Goal: Check status: Check status

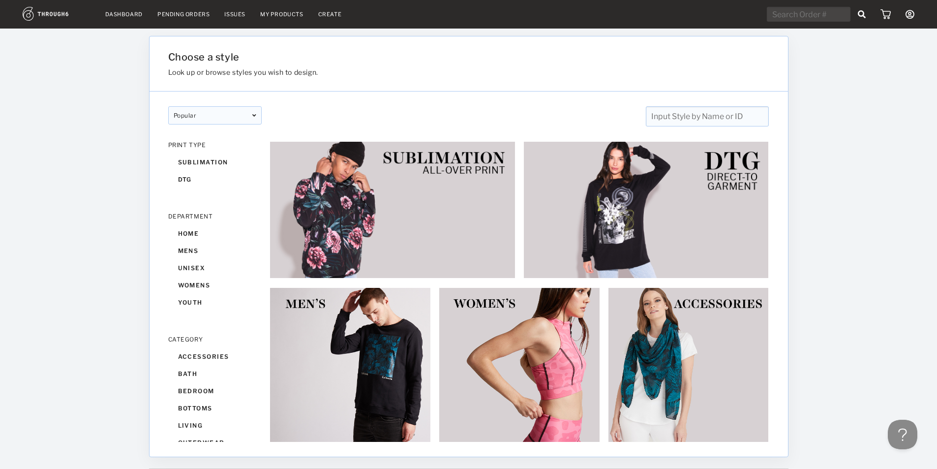
click at [283, 14] on link "My Products" at bounding box center [281, 14] width 43 height 7
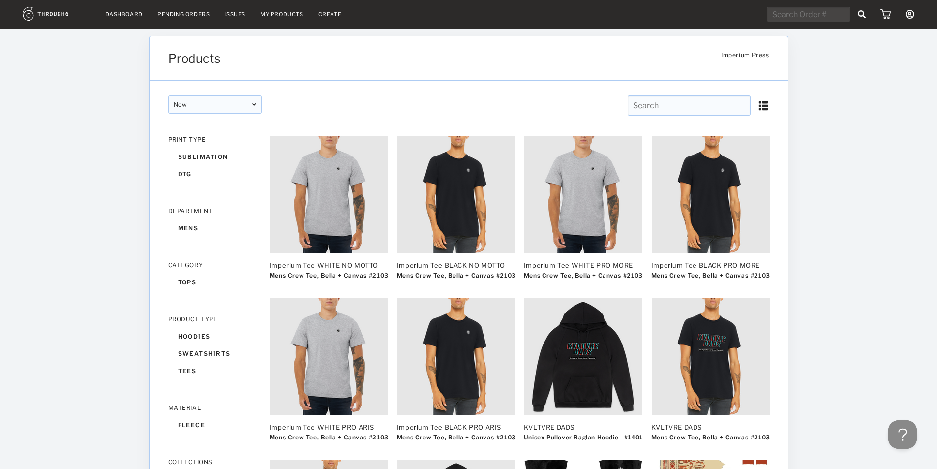
click at [147, 69] on div "Dashboard Pending Orders Issues My Products Create My Account Create New Brand …" at bounding box center [468, 335] width 937 height 670
click at [126, 11] on link "Dashboard" at bounding box center [123, 14] width 37 height 7
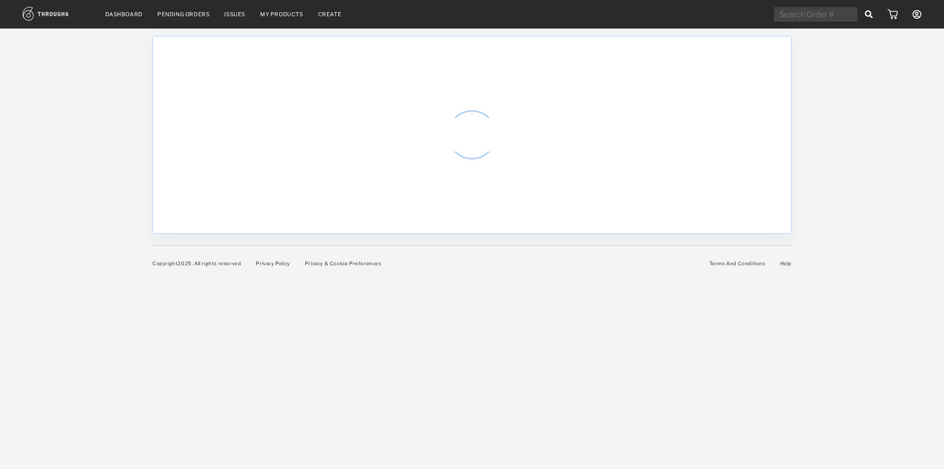
select select "7"
select select "2025"
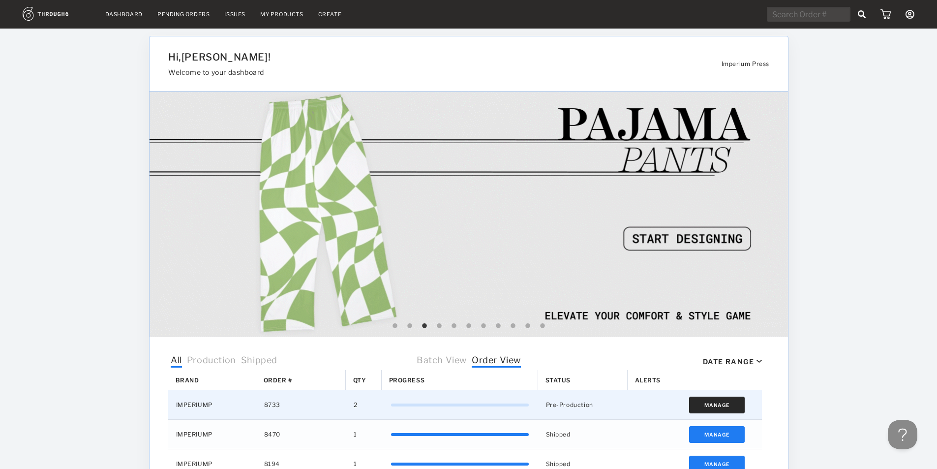
click at [716, 398] on button "Manage" at bounding box center [717, 404] width 56 height 17
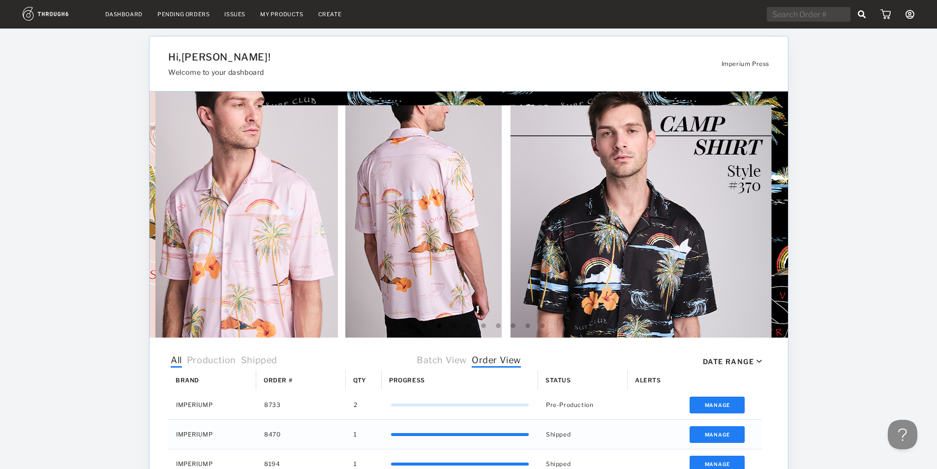
click at [831, 214] on div "Dashboard Pending Orders Issues My Products Create My Account Create New Brand …" at bounding box center [468, 390] width 937 height 780
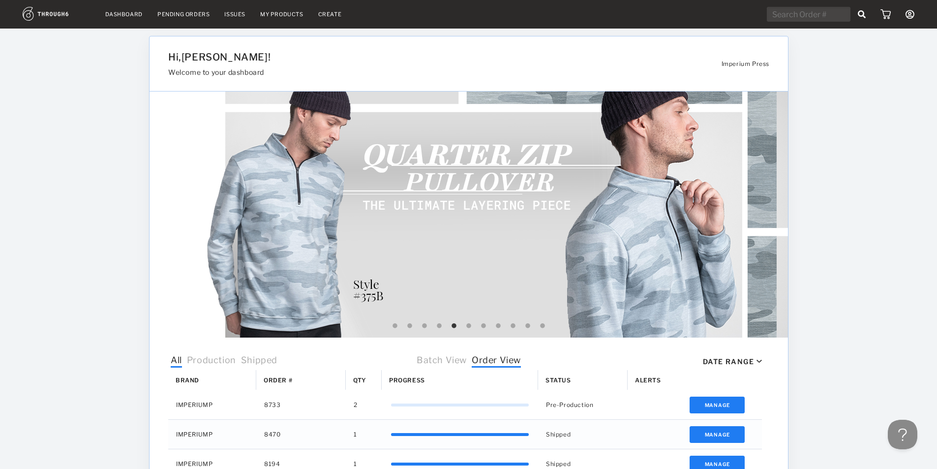
click at [883, 299] on div "Dashboard Pending Orders Issues My Products Create My Account Create New Brand …" at bounding box center [468, 390] width 937 height 780
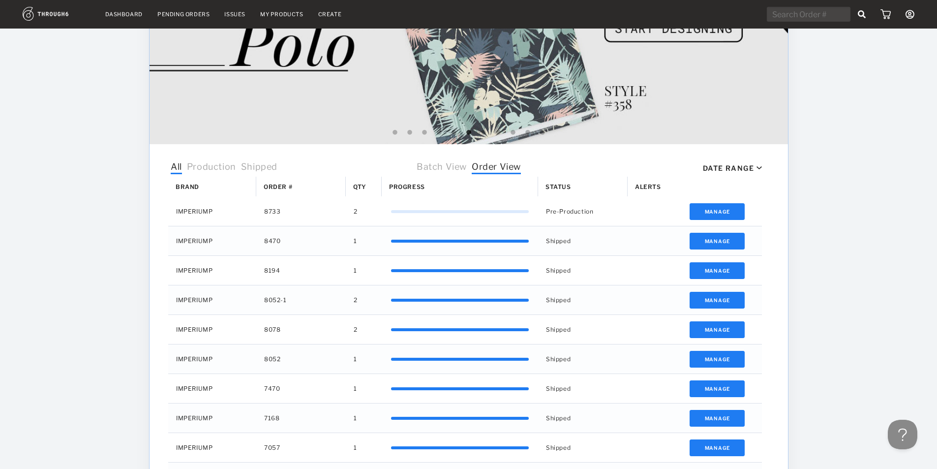
scroll to position [295, 0]
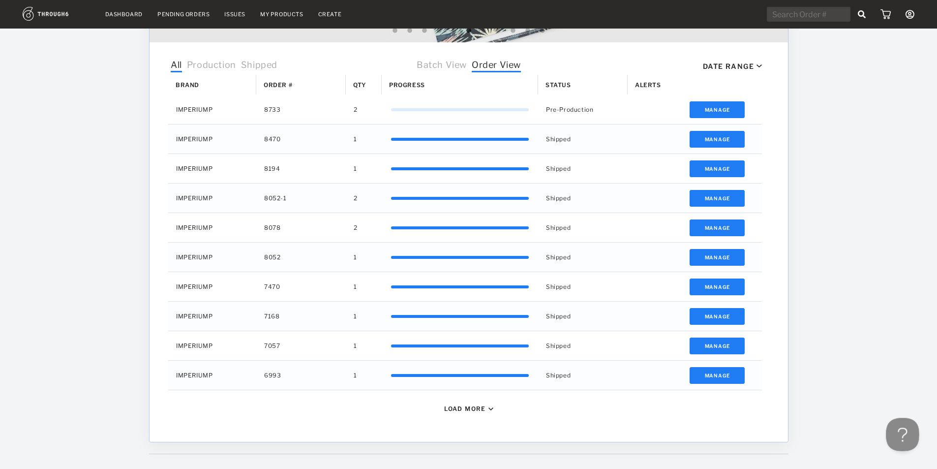
click at [891, 434] on button at bounding box center [899, 431] width 29 height 29
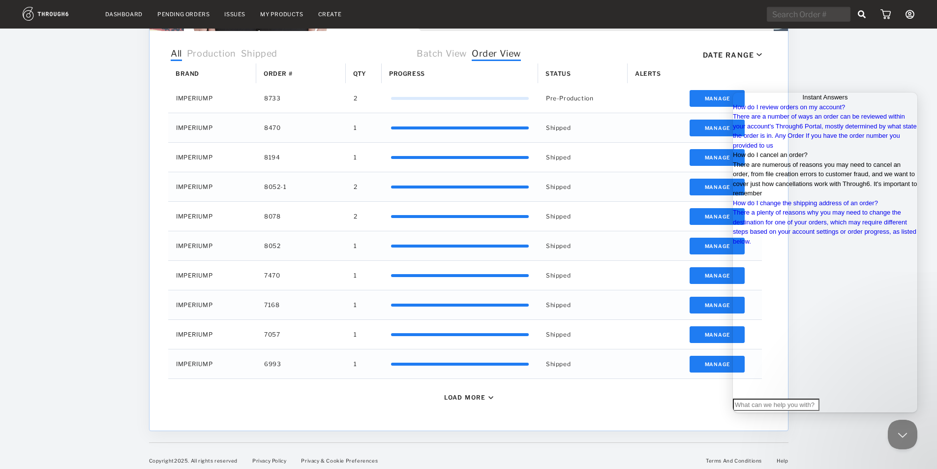
scroll to position [312, 0]
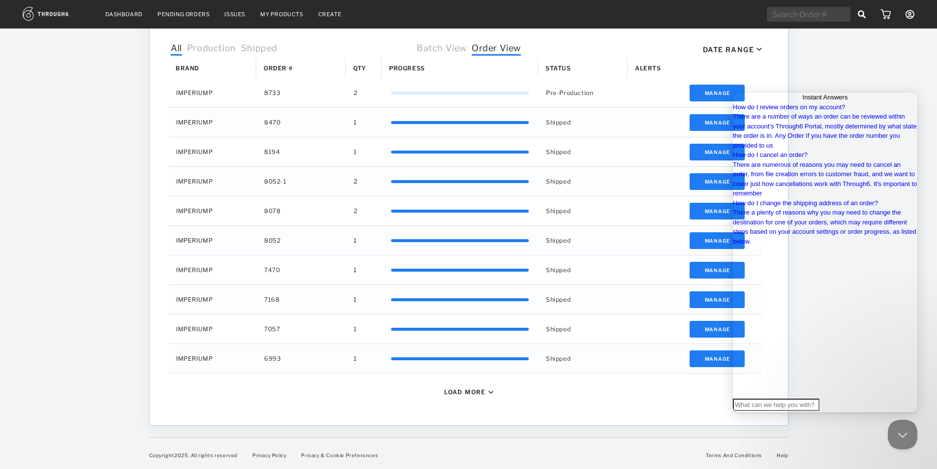
click at [14, 232] on div "Dashboard Pending Orders Issues My Products Create My Account Create New Brand …" at bounding box center [468, 78] width 937 height 780
click at [775, 453] on div "Terms And Conditions Help" at bounding box center [747, 455] width 82 height 6
click at [777, 453] on link "Help" at bounding box center [781, 455] width 11 height 6
click at [895, 436] on button "Close Beacon popover" at bounding box center [899, 431] width 29 height 29
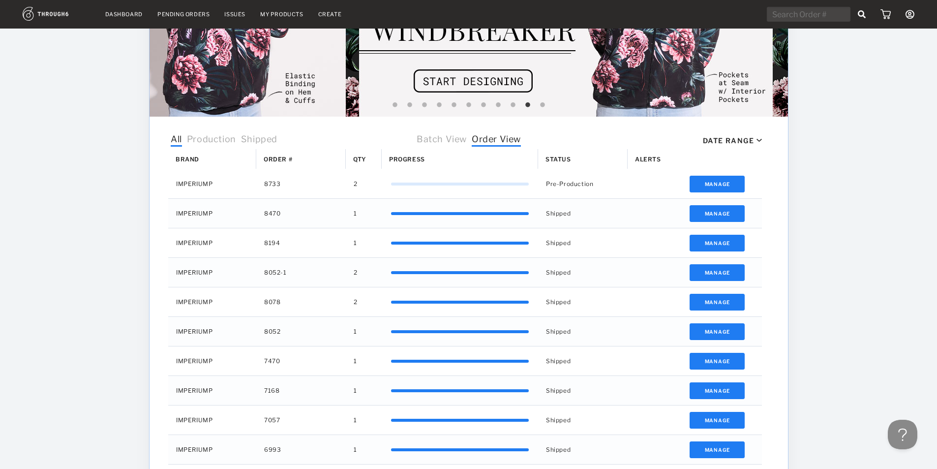
scroll to position [115, 0]
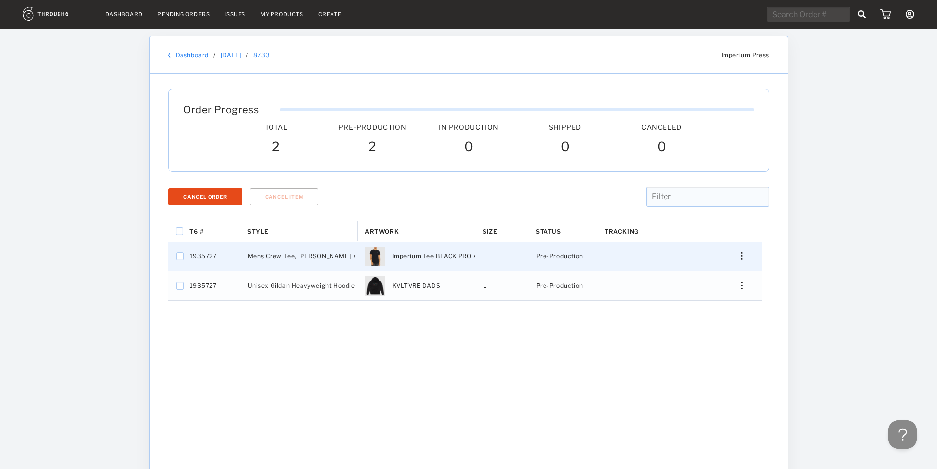
click at [738, 255] on div "Press SPACE to select this row." at bounding box center [738, 255] width 24 height 7
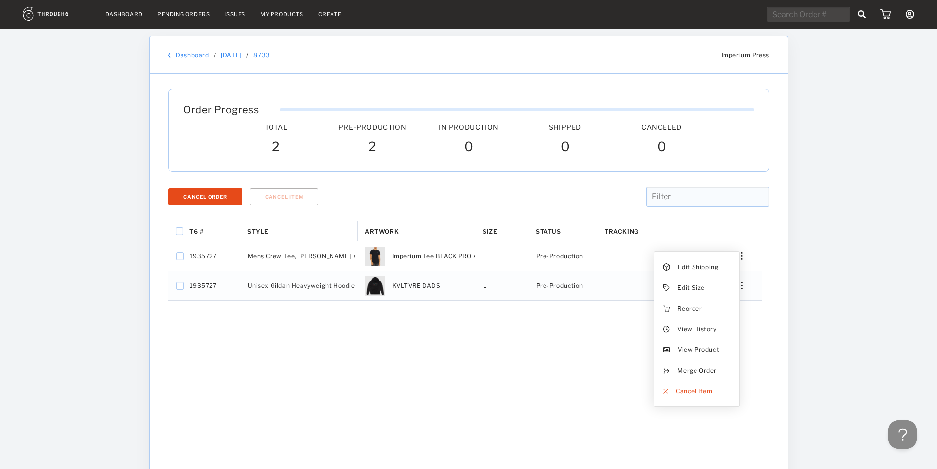
click at [839, 206] on div "Dashboard Pending Orders Issues My Products Create My Account Create New Brand …" at bounding box center [468, 306] width 937 height 612
